Goal: Task Accomplishment & Management: Manage account settings

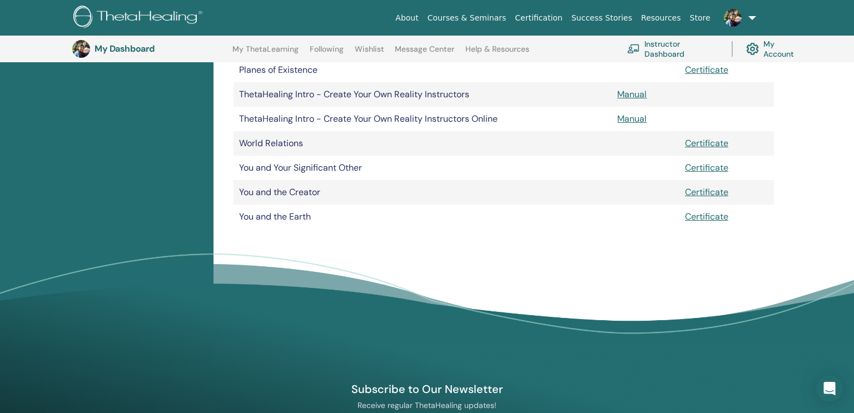
scroll to position [516, 0]
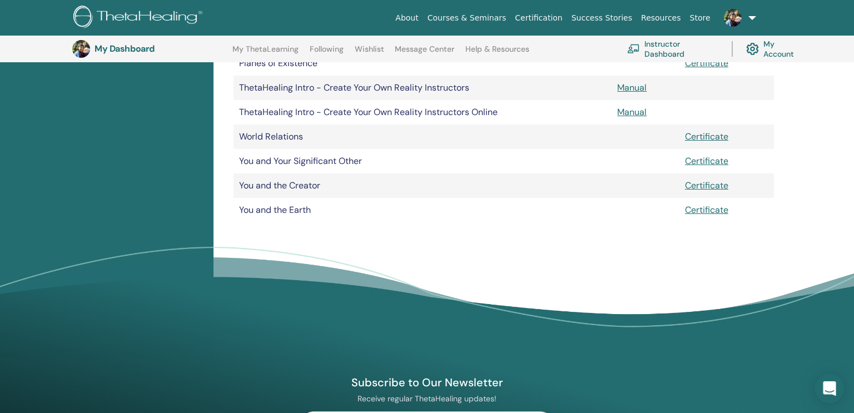
click at [828, 388] on icon "Open Intercom Messenger" at bounding box center [829, 389] width 13 height 14
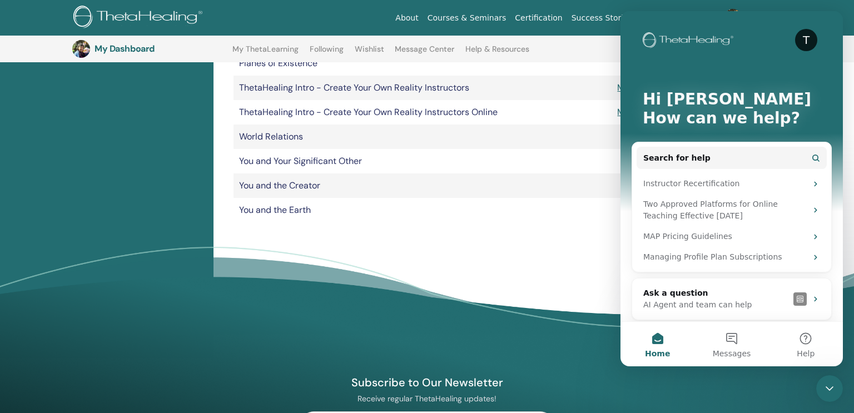
scroll to position [0, 0]
click at [829, 387] on icon "Close Intercom Messenger" at bounding box center [829, 388] width 13 height 13
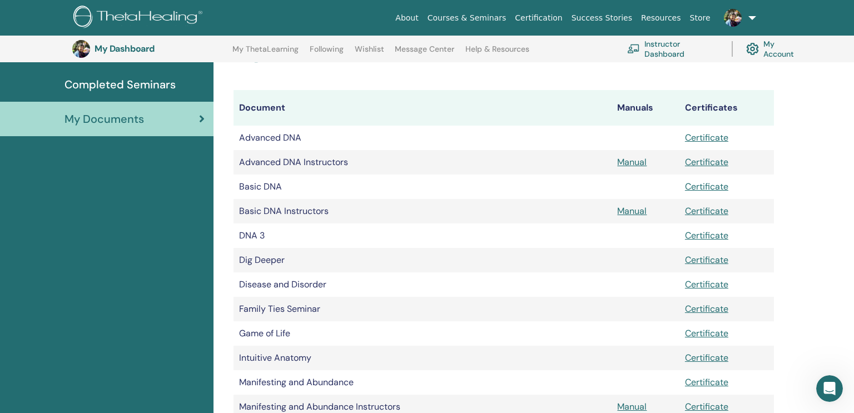
scroll to position [79, 0]
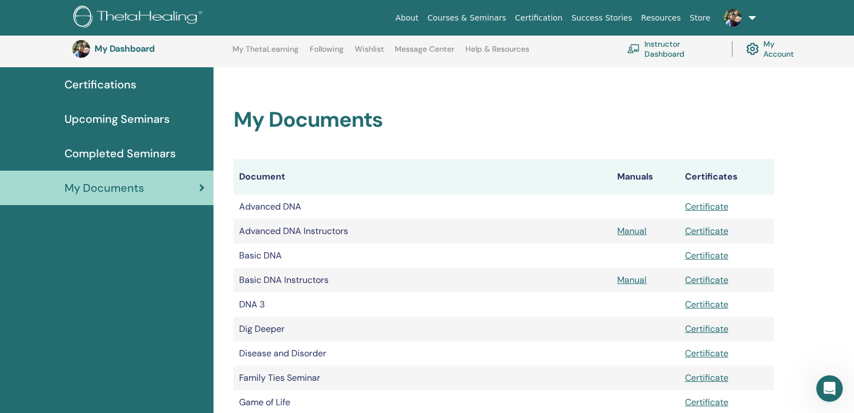
click at [259, 50] on link "My ThetaLearning" at bounding box center [266, 53] width 66 height 18
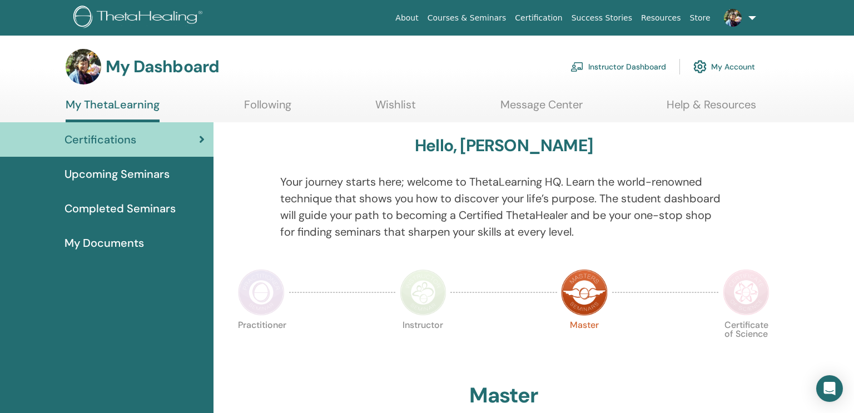
click at [701, 65] on img at bounding box center [700, 66] width 13 height 19
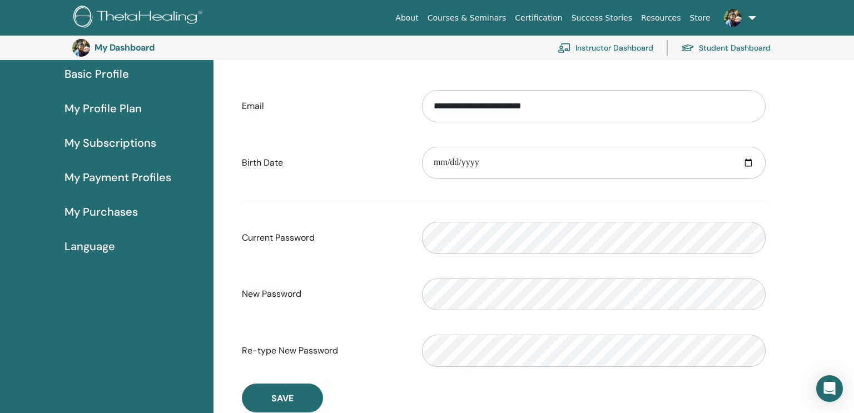
scroll to position [105, 0]
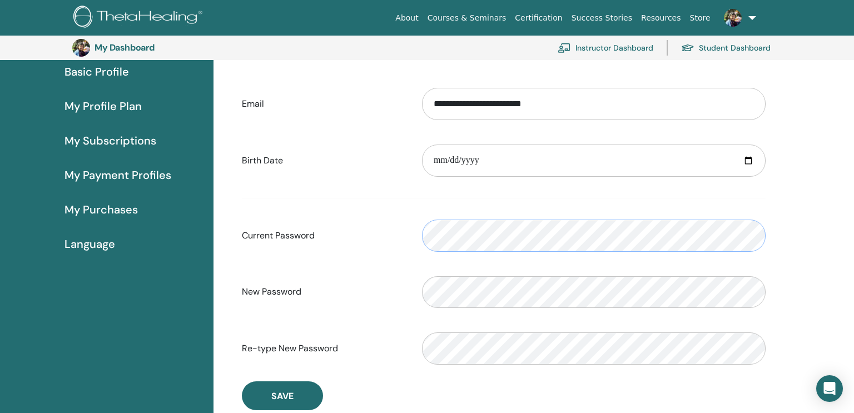
click at [458, 290] on form "**********" at bounding box center [504, 226] width 524 height 293
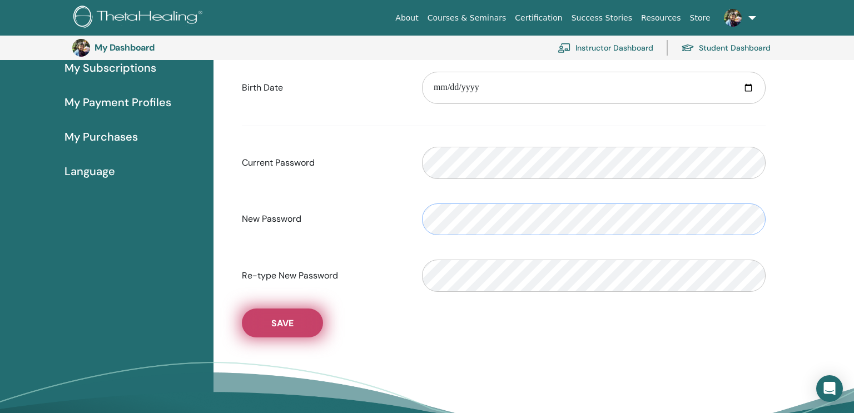
scroll to position [184, 0]
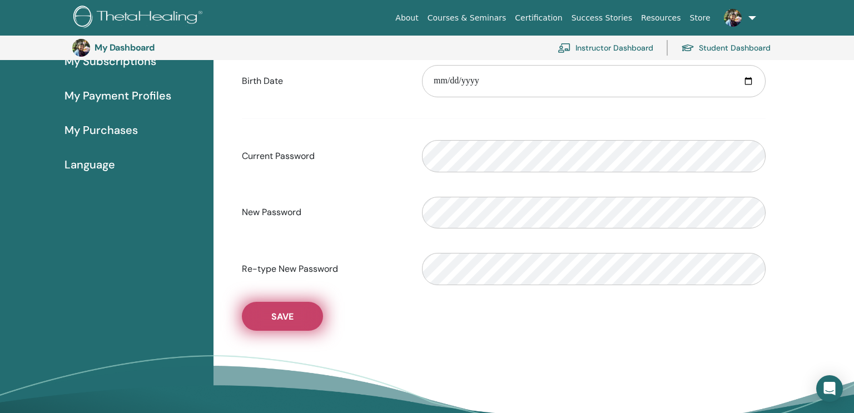
click at [274, 319] on span "Save" at bounding box center [282, 317] width 22 height 12
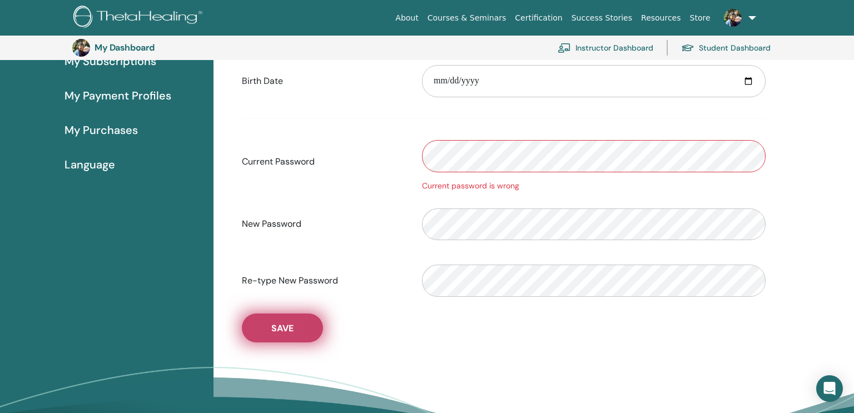
click at [281, 326] on span "Save" at bounding box center [282, 329] width 22 height 12
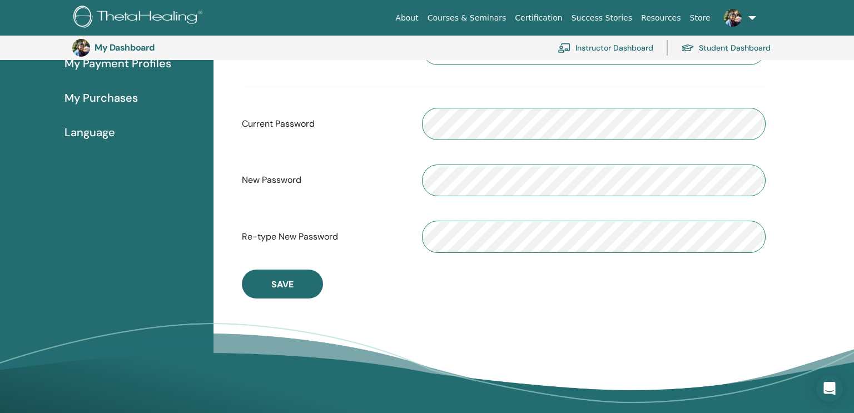
scroll to position [217, 0]
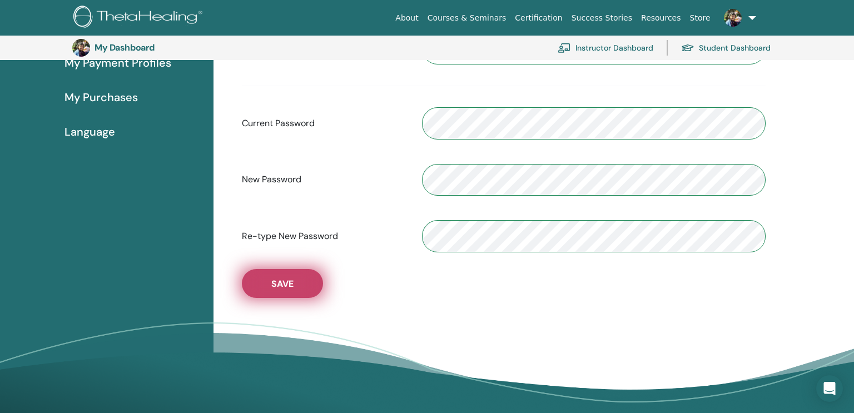
click at [278, 283] on span "Save" at bounding box center [282, 284] width 22 height 12
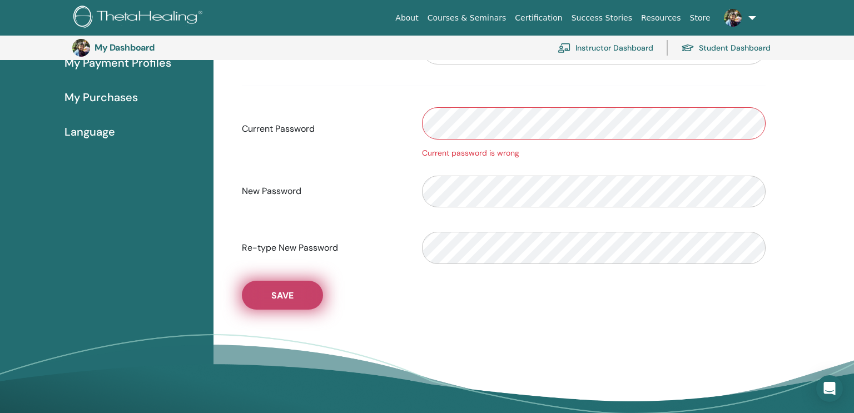
click at [284, 290] on span "Save" at bounding box center [282, 296] width 22 height 12
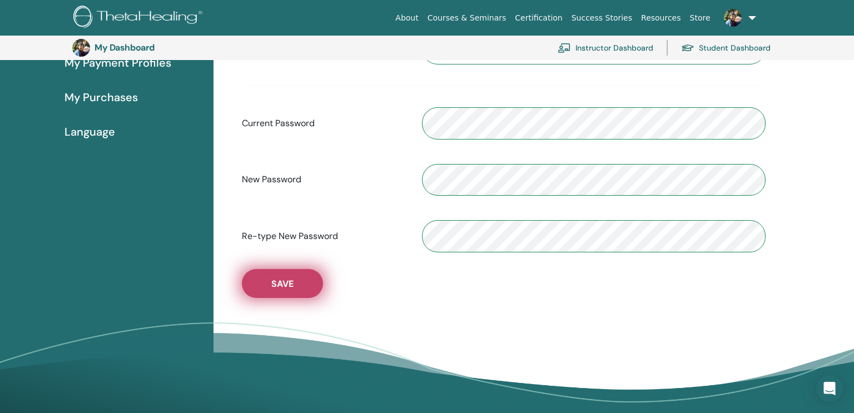
click at [311, 285] on button "Save" at bounding box center [282, 283] width 81 height 29
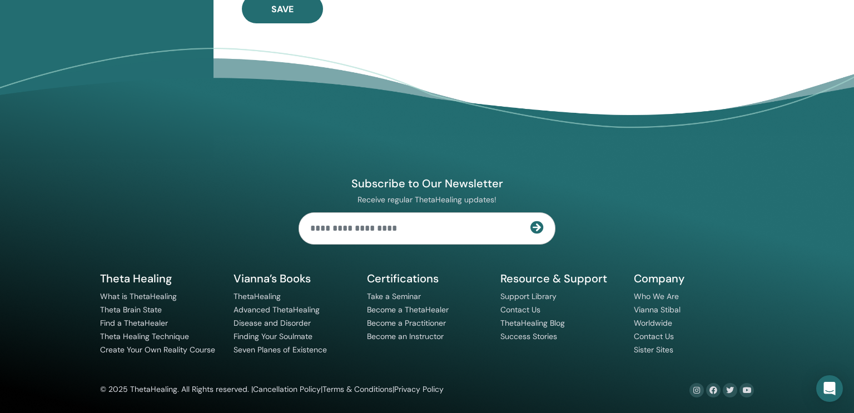
scroll to position [493, 0]
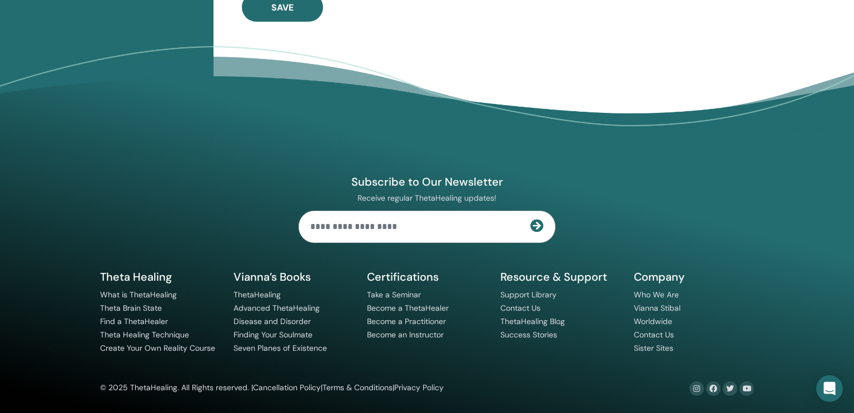
click at [378, 224] on input "text" at bounding box center [414, 226] width 231 height 31
type input "**********"
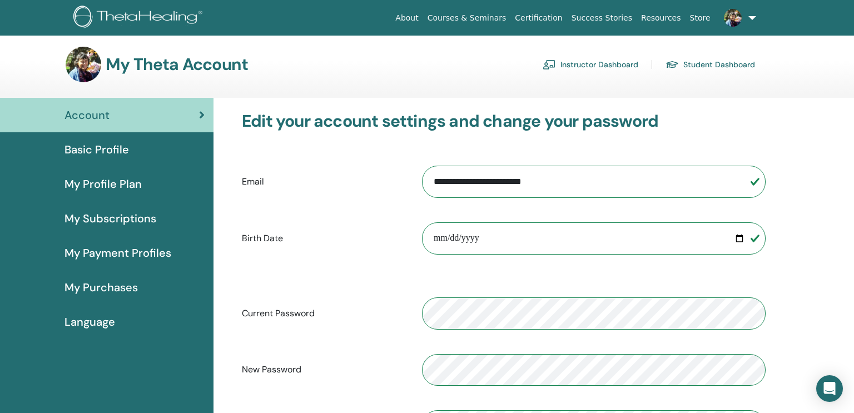
scroll to position [0, 0]
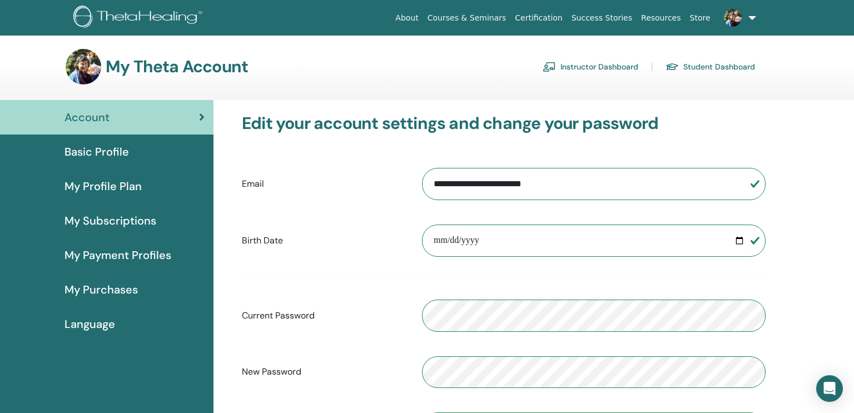
click at [123, 150] on span "Basic Profile" at bounding box center [97, 152] width 65 height 17
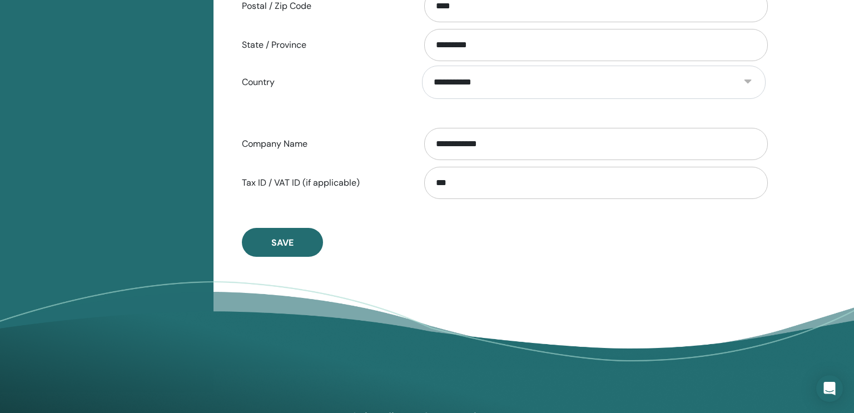
scroll to position [577, 0]
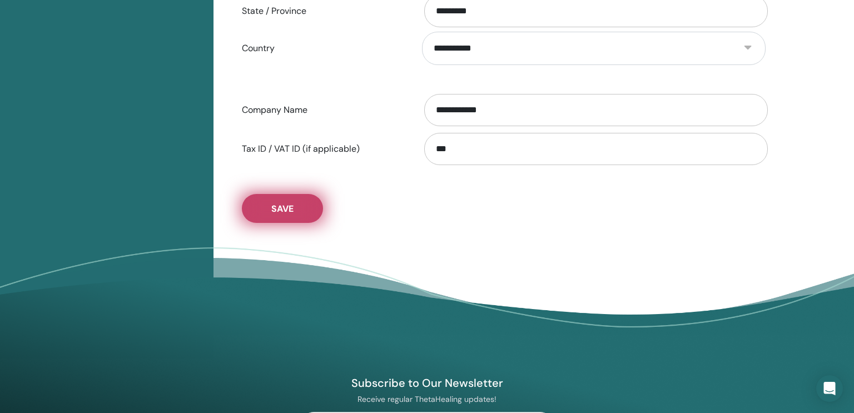
click at [289, 207] on span "Save" at bounding box center [282, 209] width 22 height 12
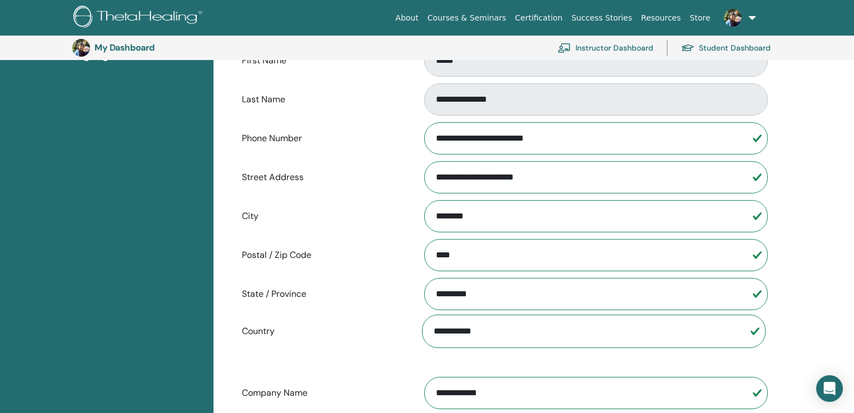
scroll to position [291, 0]
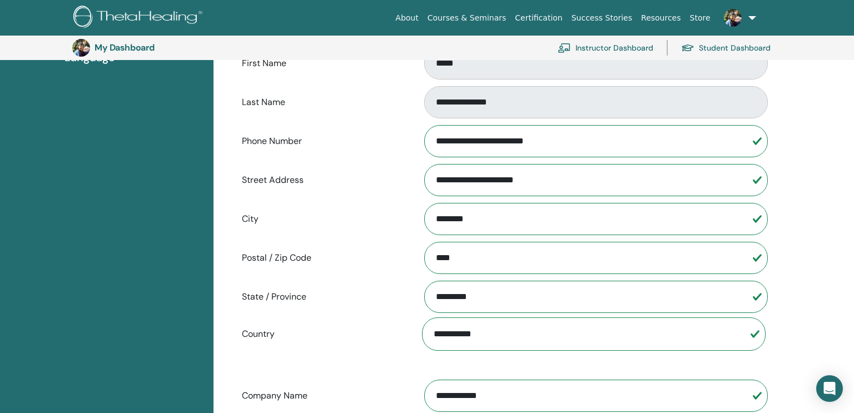
click at [423, 17] on link "About" at bounding box center [407, 18] width 32 height 21
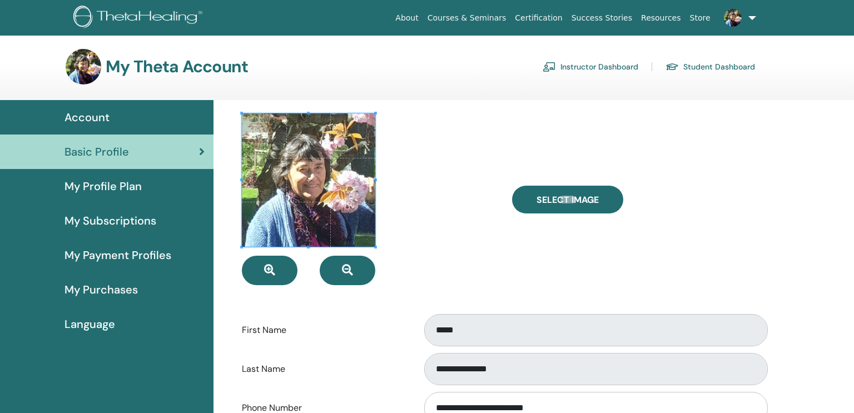
scroll to position [267, 0]
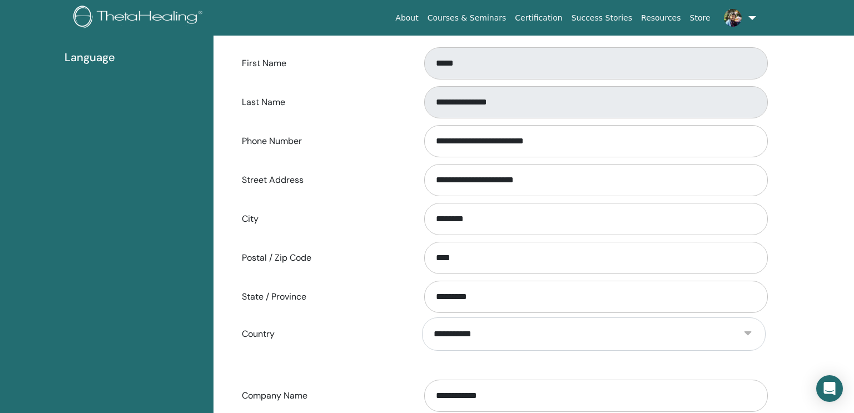
click at [554, 15] on link "Certification" at bounding box center [539, 18] width 56 height 21
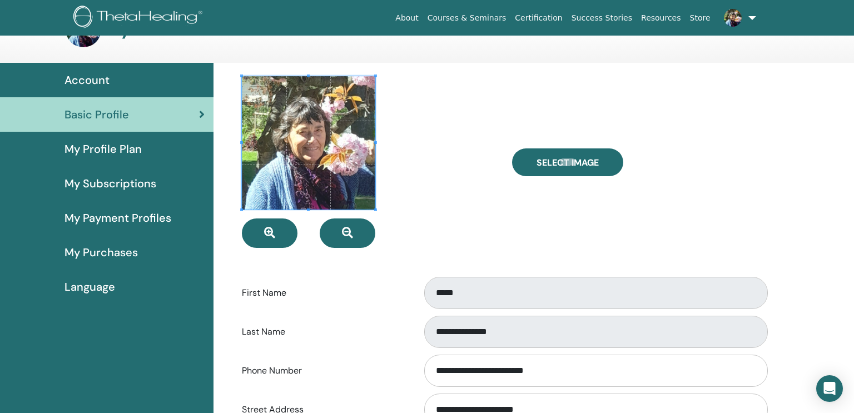
scroll to position [17, 0]
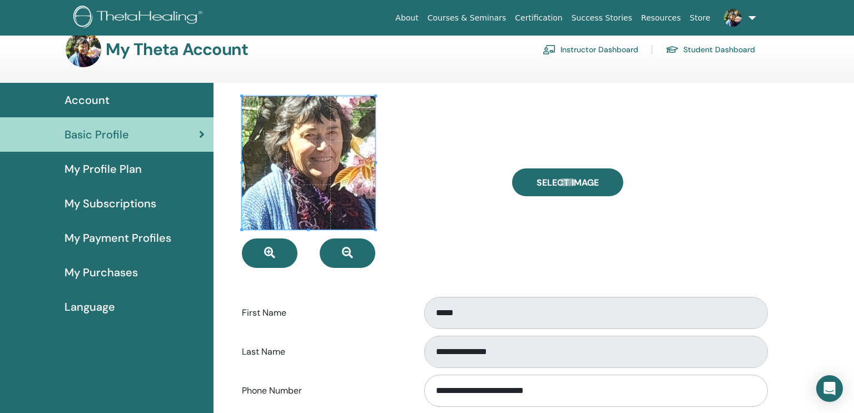
click at [141, 169] on div "My Profile Plan" at bounding box center [107, 169] width 196 height 17
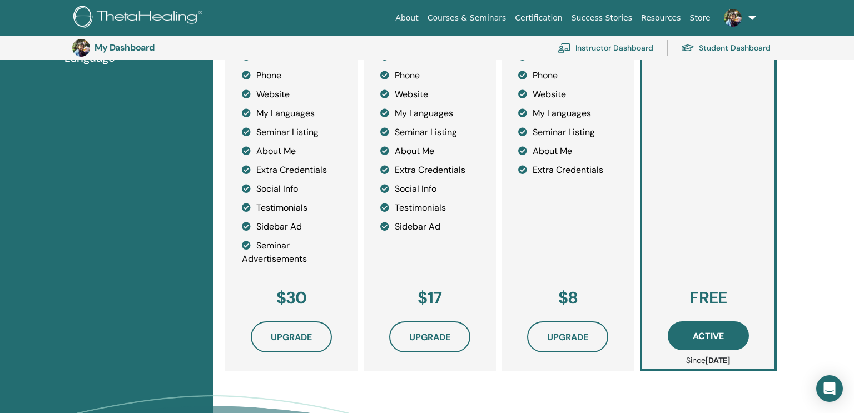
scroll to position [298, 0]
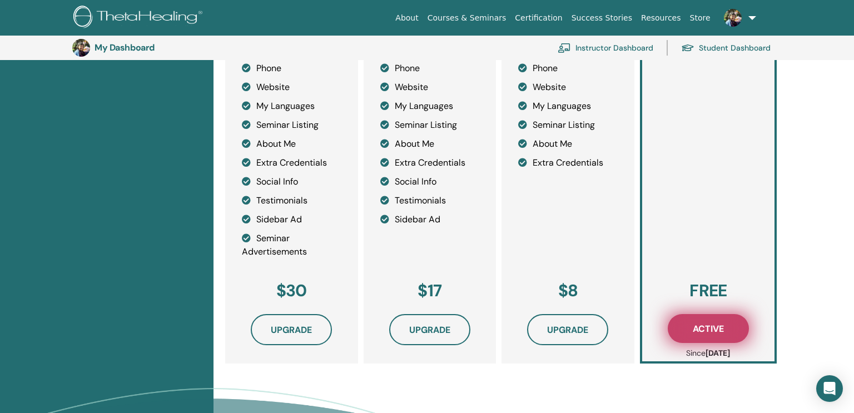
click at [711, 329] on span "Active" at bounding box center [708, 329] width 31 height 12
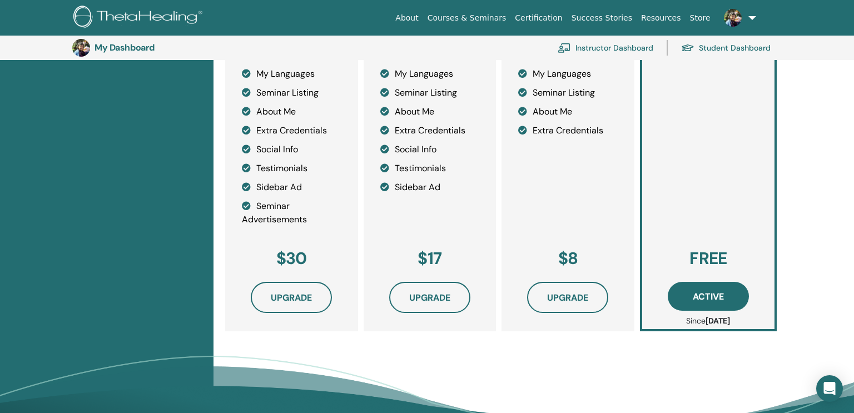
scroll to position [332, 0]
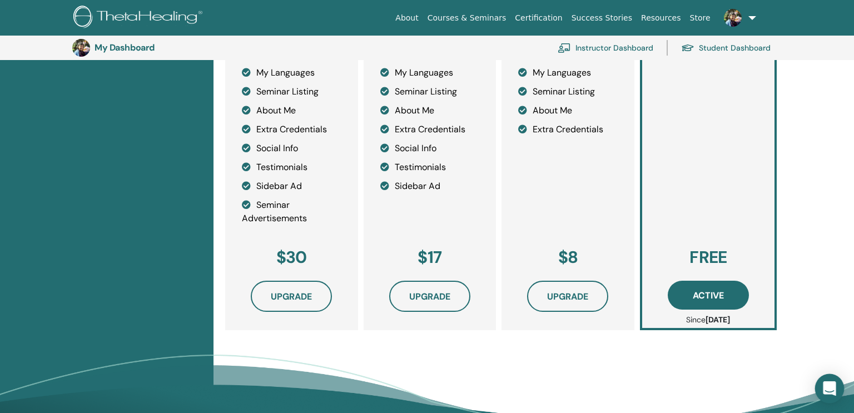
click at [832, 388] on icon "Open Intercom Messenger" at bounding box center [829, 389] width 13 height 14
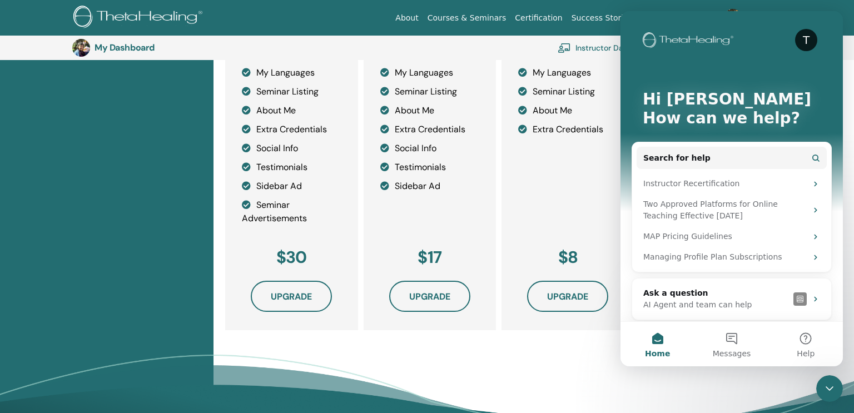
scroll to position [0, 0]
click at [758, 159] on button "Search for help" at bounding box center [732, 158] width 190 height 22
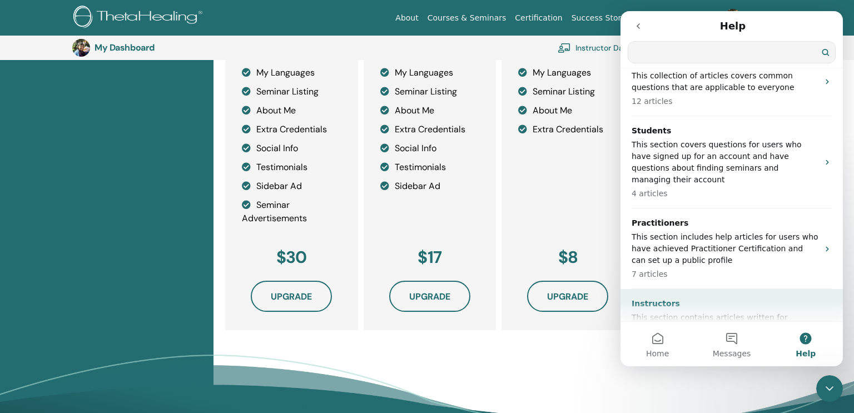
scroll to position [55, 0]
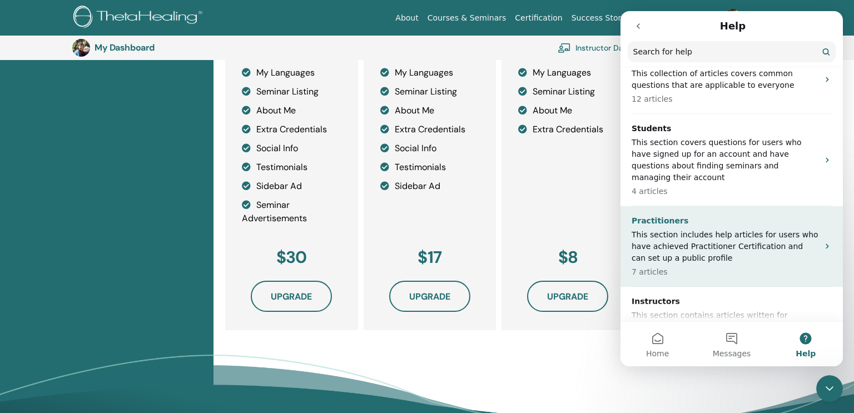
click at [827, 242] on icon "Intercom messenger" at bounding box center [827, 246] width 9 height 9
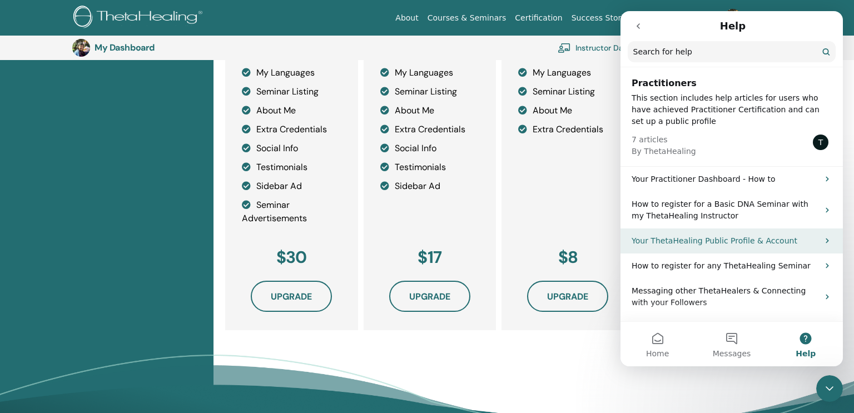
click at [798, 242] on p "Your ThetaHealing Public Profile & Account" at bounding box center [725, 241] width 187 height 12
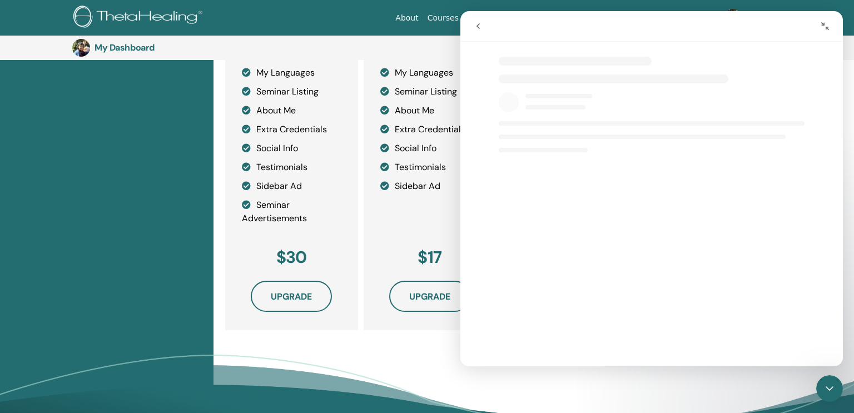
select select "**"
click at [479, 27] on icon "go back" at bounding box center [478, 26] width 9 height 9
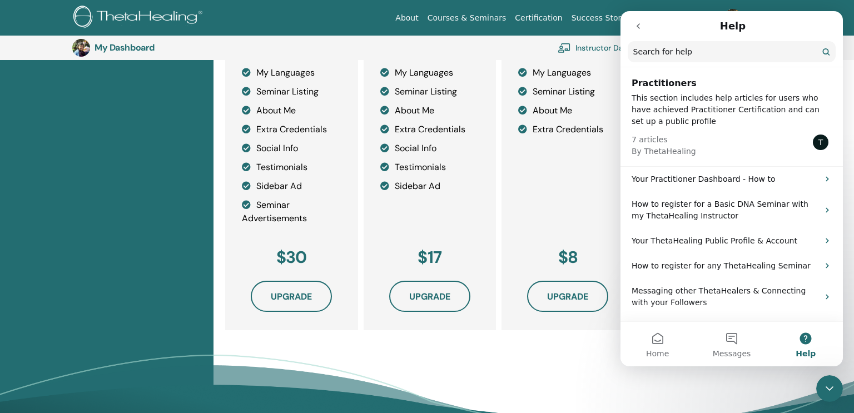
click at [758, 144] on div "7 articles By ThetaHealing T" at bounding box center [732, 142] width 200 height 30
click at [640, 28] on icon "go back" at bounding box center [638, 26] width 9 height 9
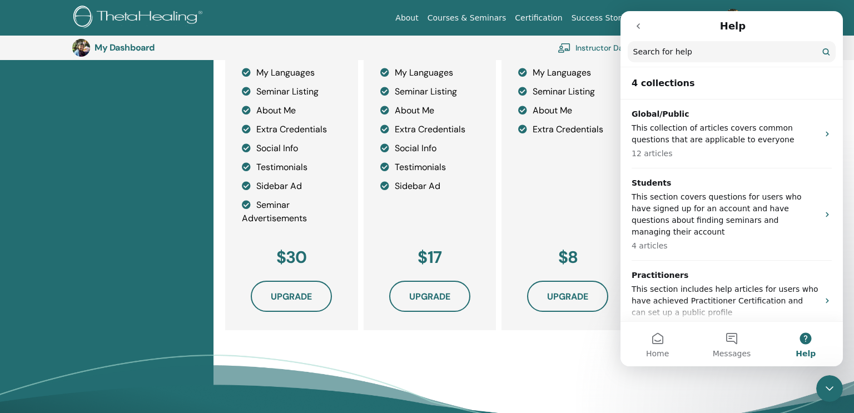
click at [639, 27] on icon "go back" at bounding box center [638, 26] width 9 height 9
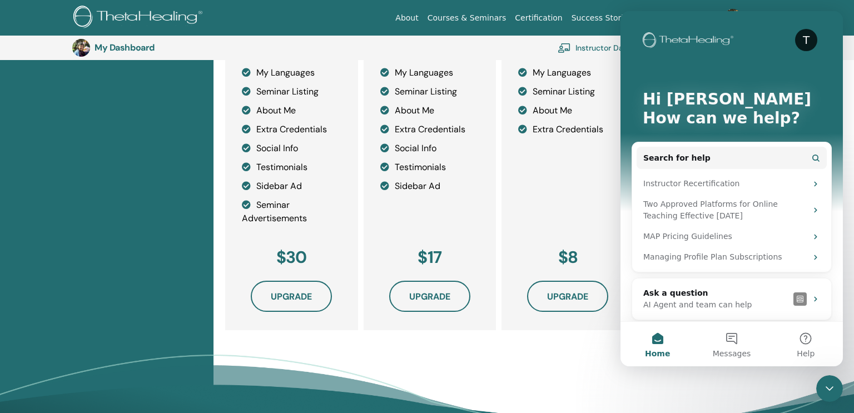
click at [660, 341] on button "Home" at bounding box center [658, 344] width 74 height 44
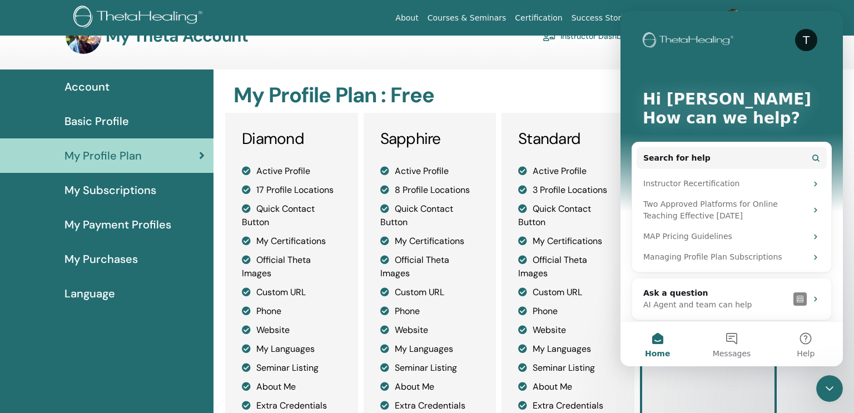
scroll to position [0, 0]
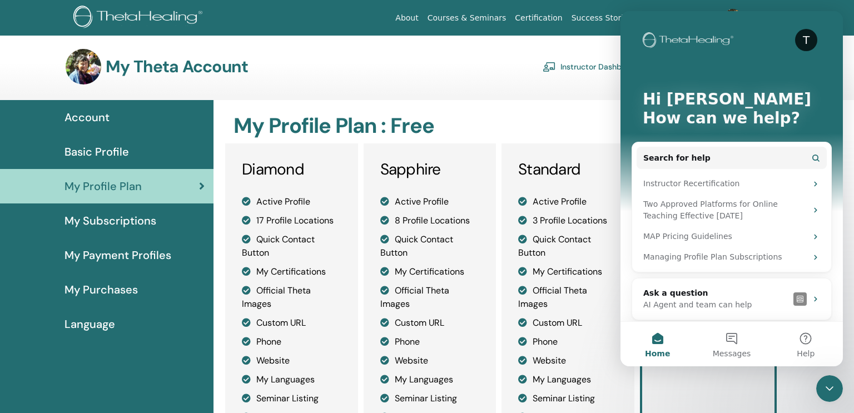
click at [155, 185] on div "My Profile Plan" at bounding box center [107, 186] width 196 height 17
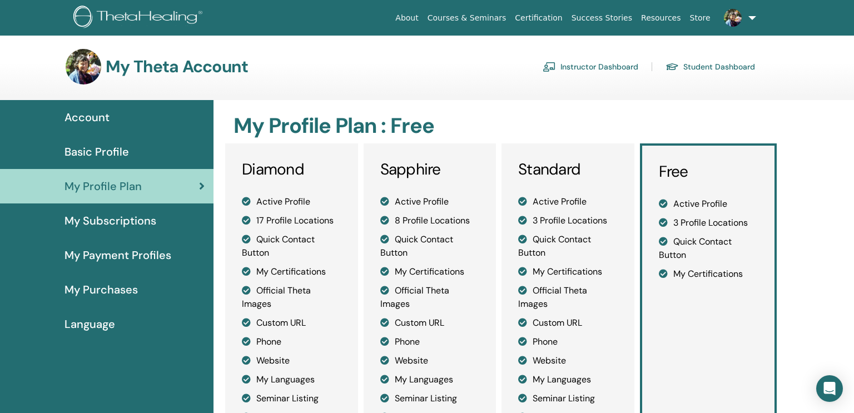
click at [111, 119] on div "Account" at bounding box center [107, 117] width 196 height 17
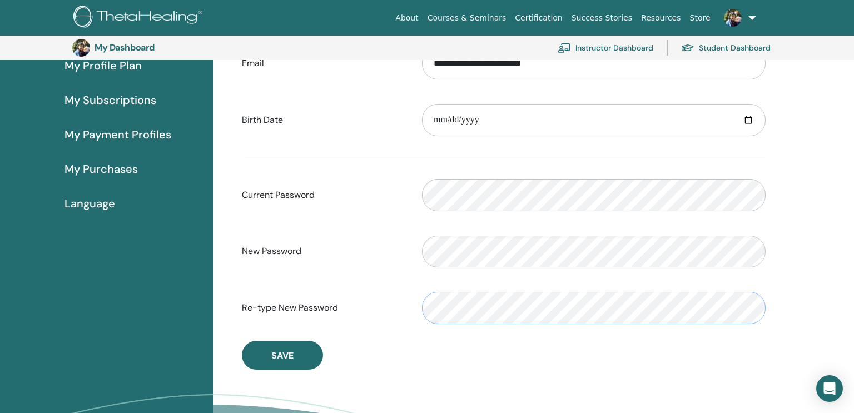
scroll to position [146, 0]
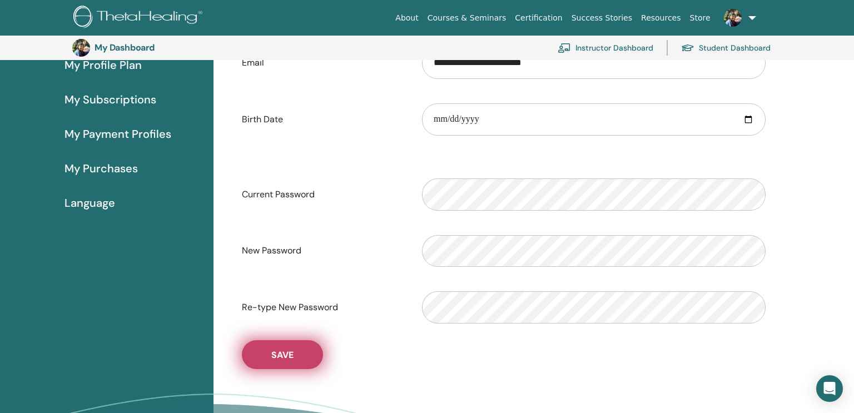
click at [281, 353] on span "Save" at bounding box center [282, 355] width 22 height 12
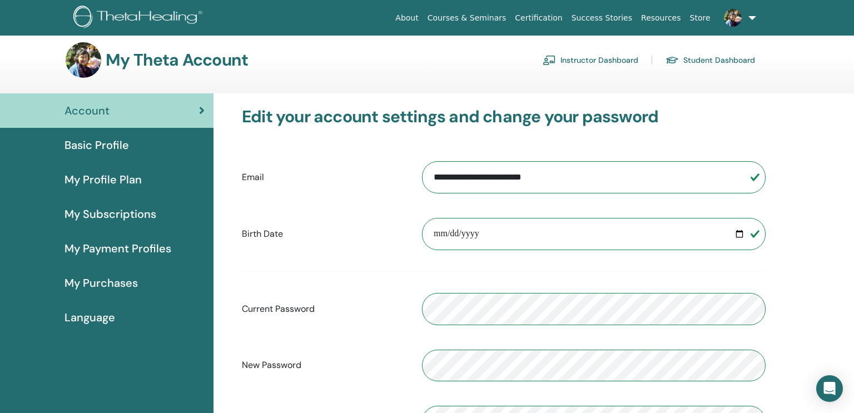
scroll to position [0, 0]
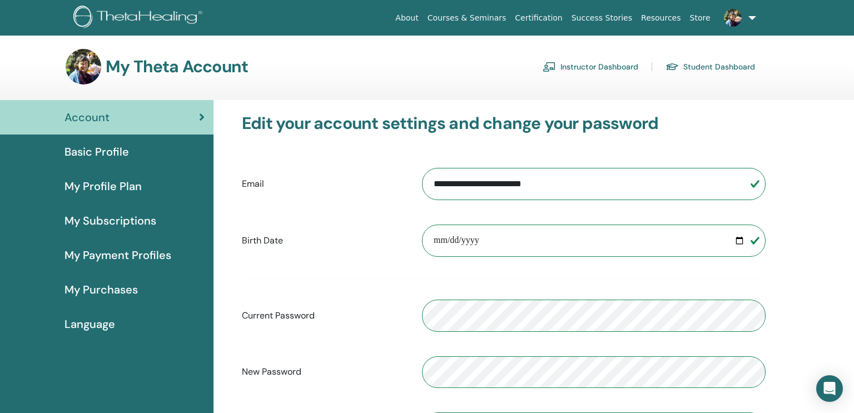
click at [137, 156] on div "Basic Profile" at bounding box center [107, 152] width 196 height 17
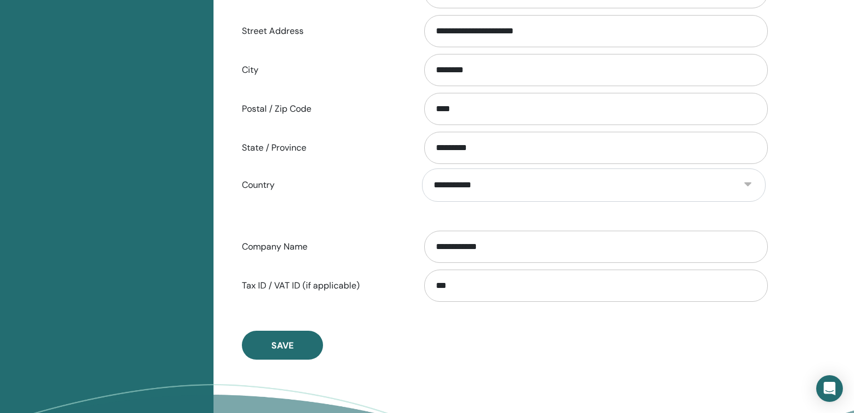
scroll to position [466, 0]
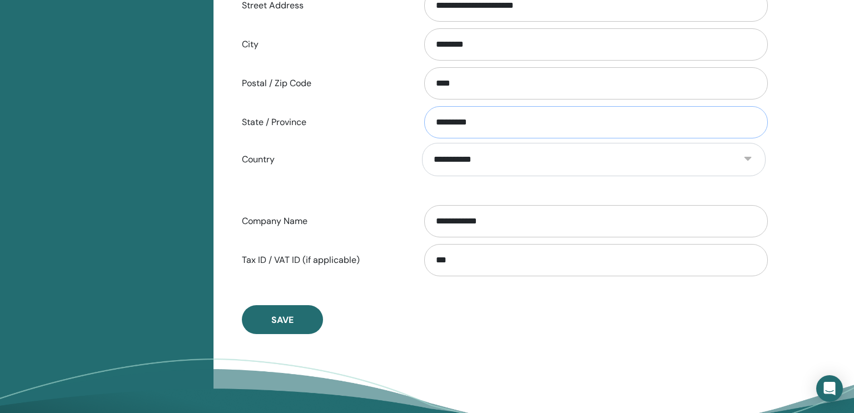
click at [489, 121] on input "*********" at bounding box center [596, 122] width 344 height 32
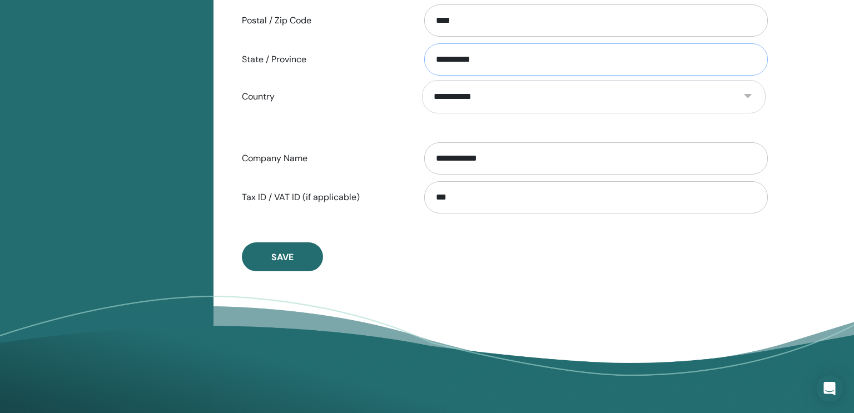
scroll to position [533, 0]
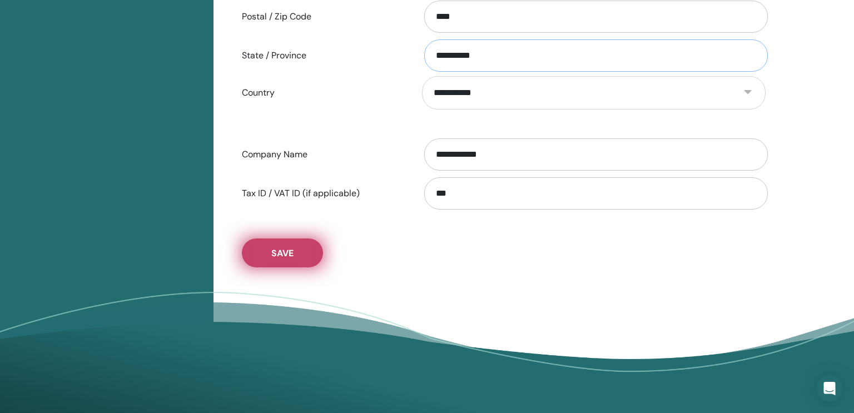
type input "*********"
click at [275, 248] on span "Save" at bounding box center [282, 254] width 22 height 12
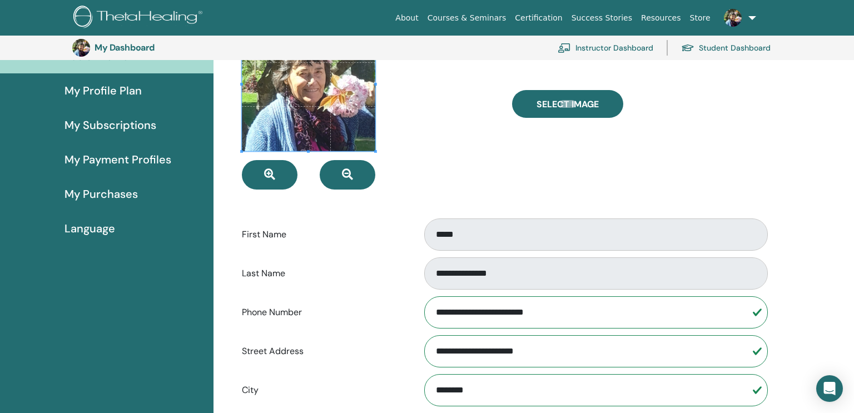
scroll to position [102, 0]
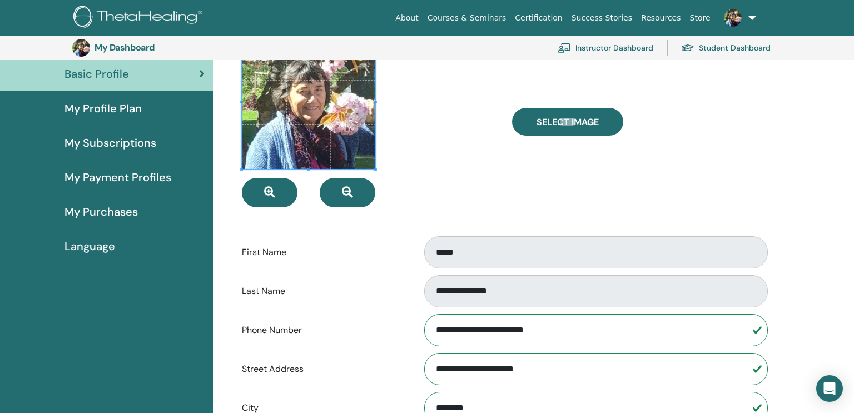
click at [100, 110] on span "My Profile Plan" at bounding box center [103, 108] width 77 height 17
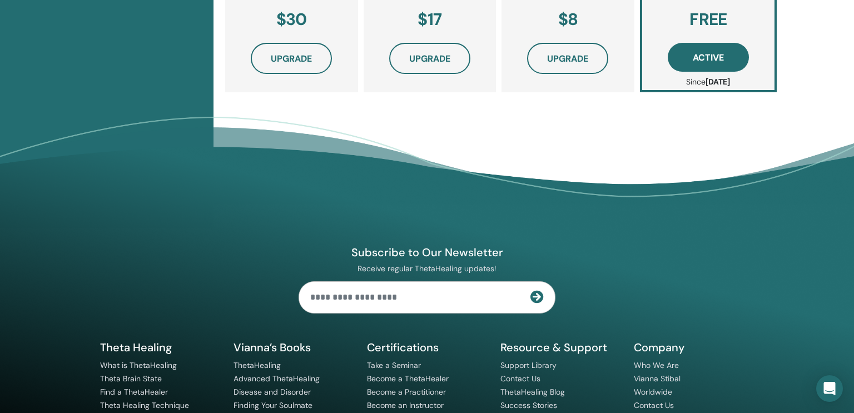
scroll to position [583, 0]
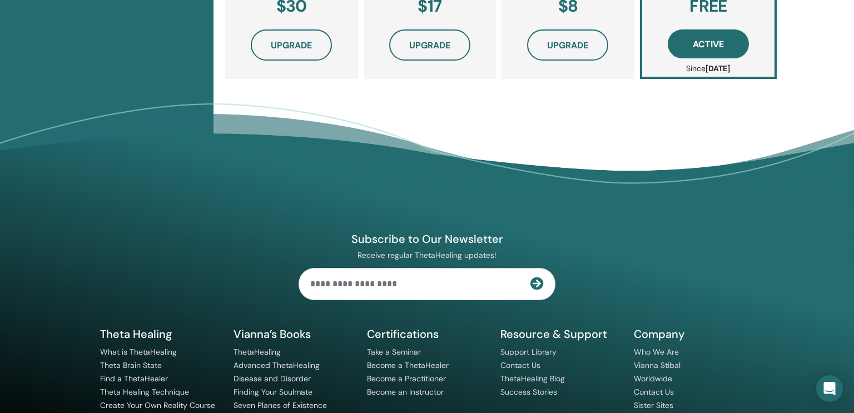
click at [388, 281] on input "text" at bounding box center [414, 284] width 231 height 31
type input "**********"
click at [536, 282] on icon at bounding box center [537, 283] width 13 height 13
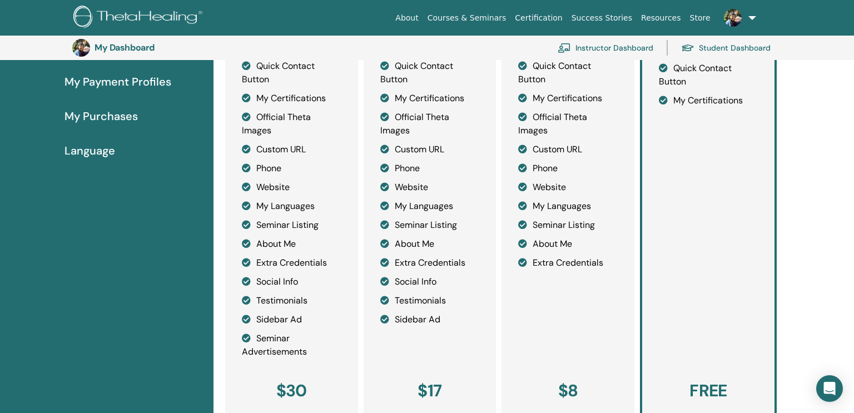
scroll to position [194, 0]
